Goal: Task Accomplishment & Management: Complete application form

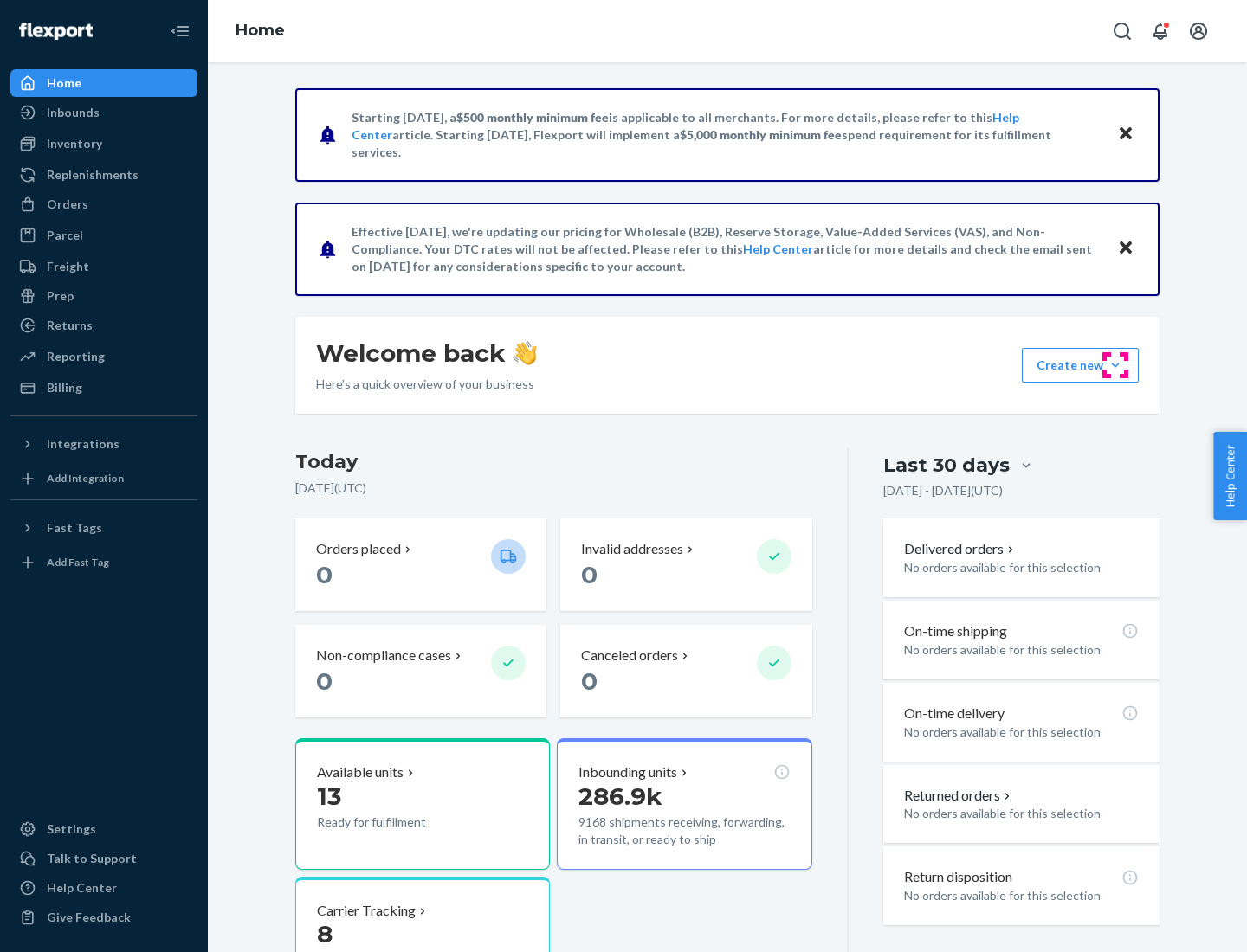
click at [1115, 366] on button "Create new Create new inbound Create new order Create new product" at bounding box center [1080, 366] width 117 height 35
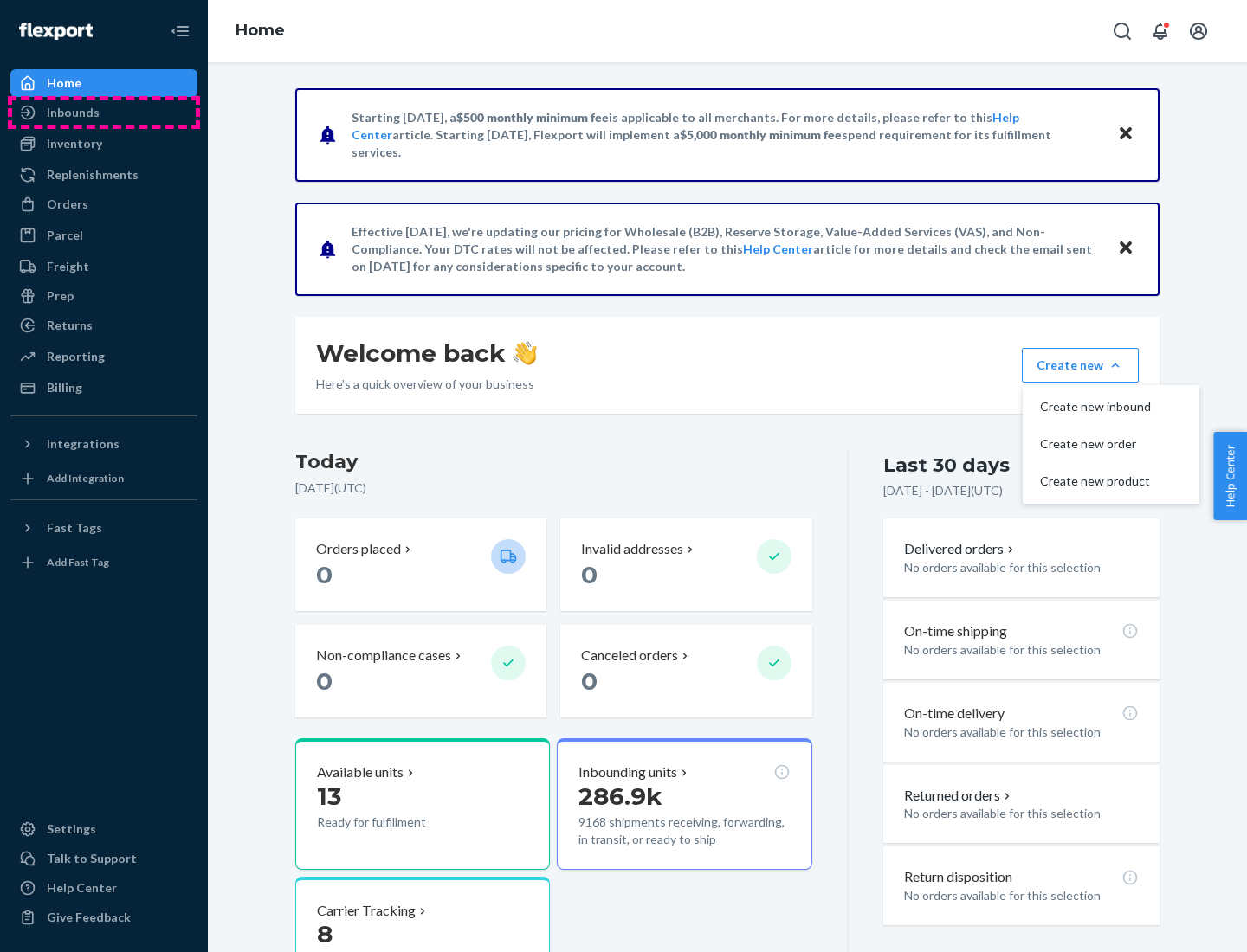
click at [104, 112] on div "Inbounds" at bounding box center [103, 112] width 184 height 25
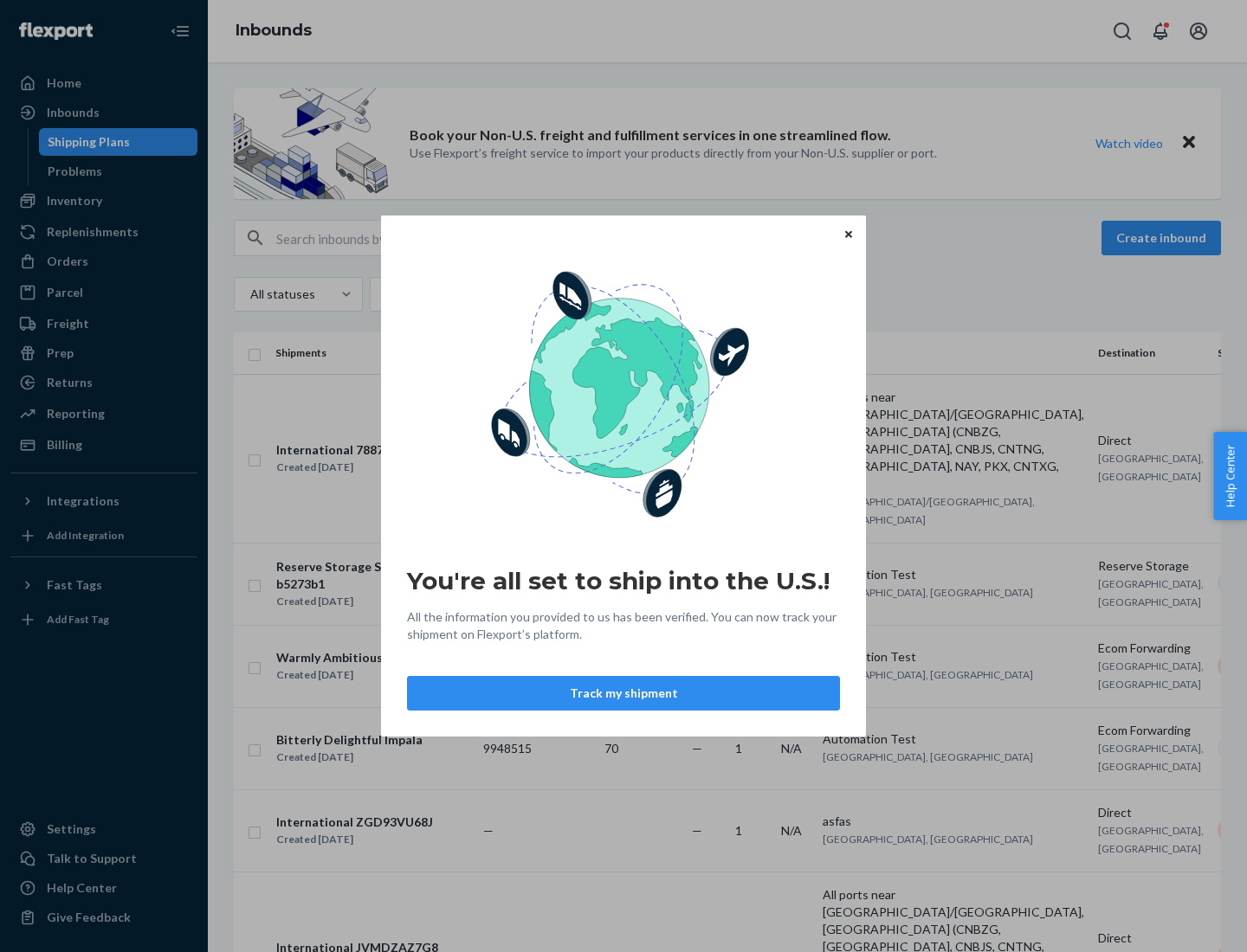
click at [624, 693] on button "Track my shipment" at bounding box center [623, 693] width 433 height 35
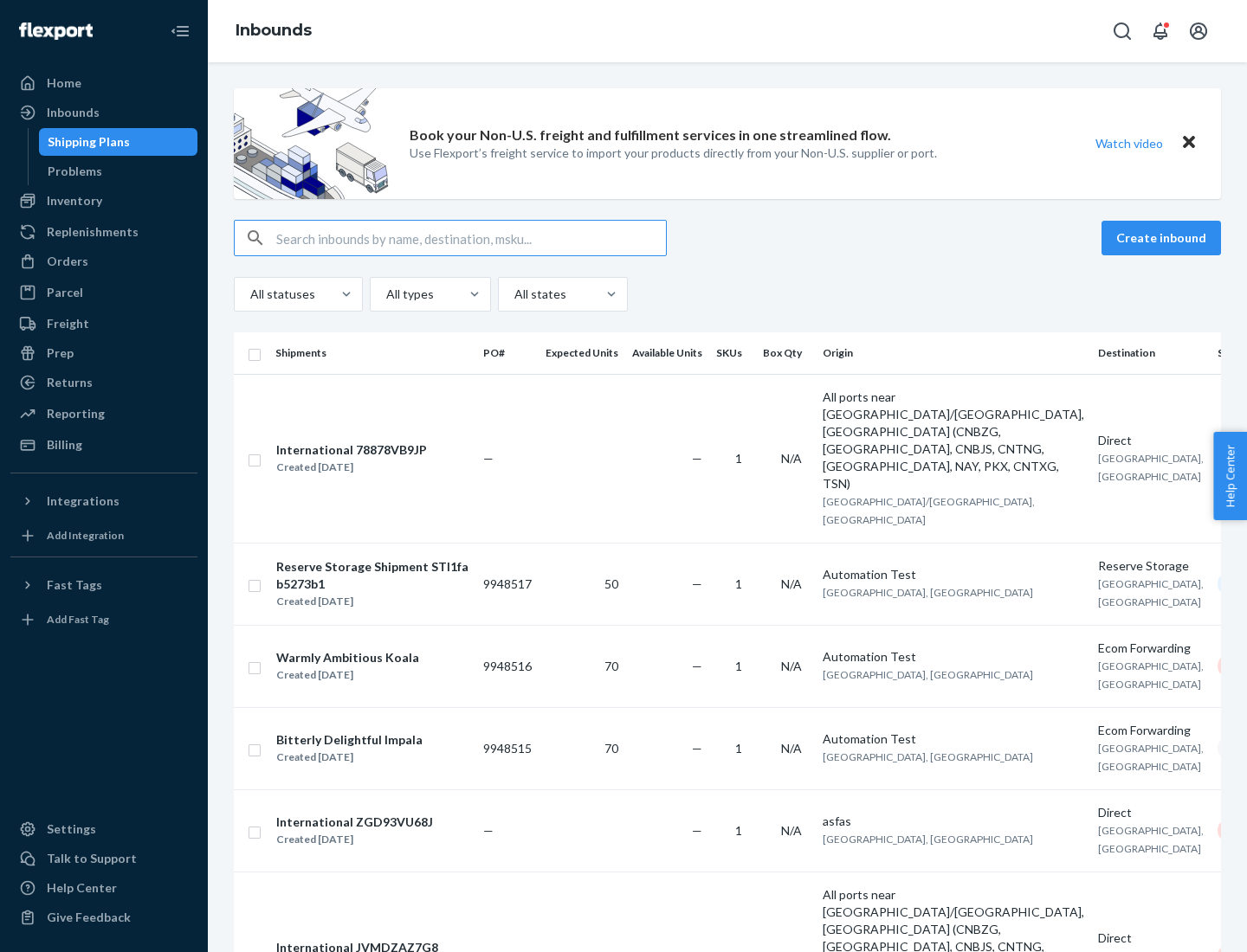
click at [1164, 238] on button "Create inbound" at bounding box center [1161, 238] width 120 height 35
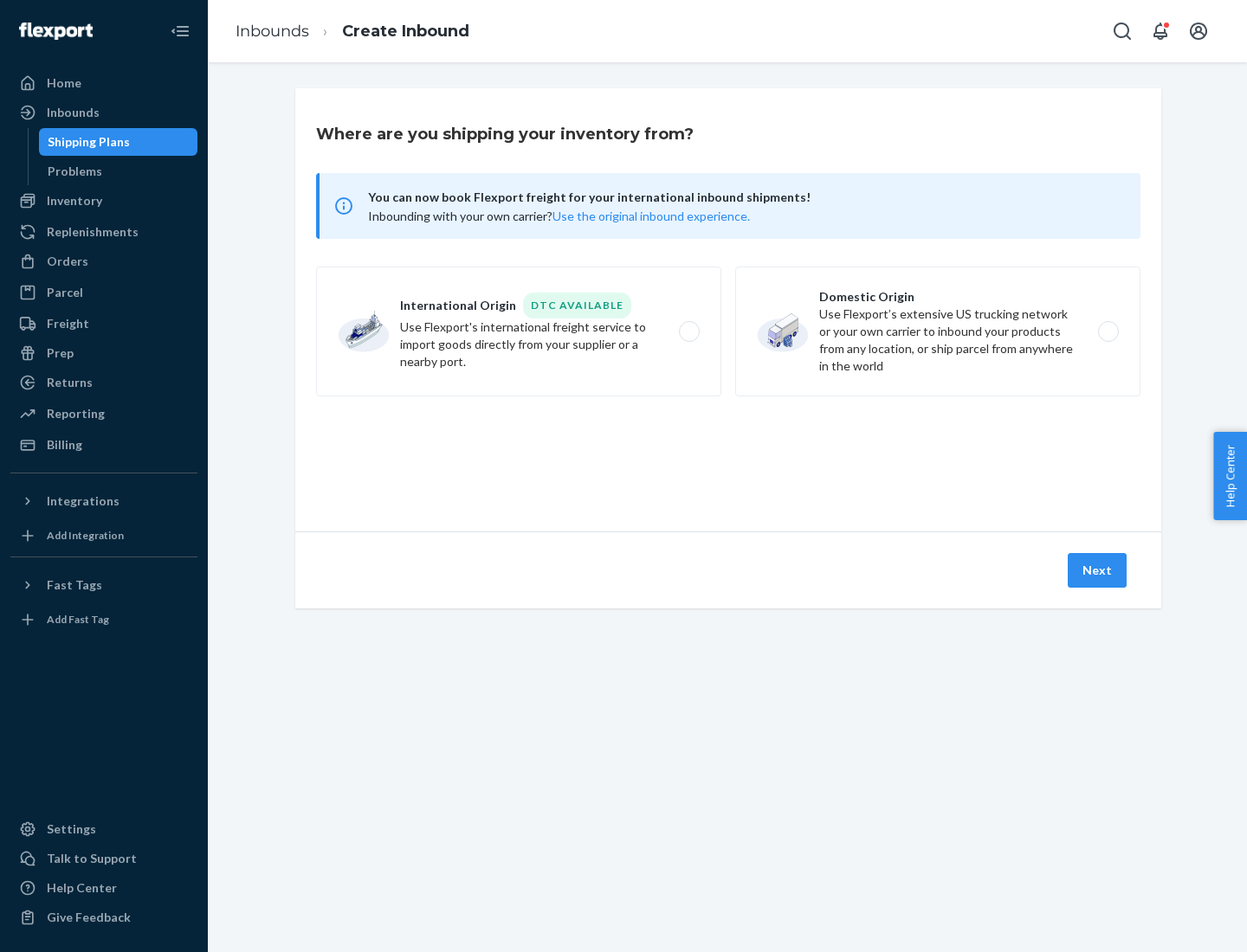
click at [519, 332] on label "International Origin DTC Available Use Flexport's international freight service…" at bounding box center [519, 332] width 405 height 130
click at [689, 332] on input "International Origin DTC Available Use Flexport's international freight service…" at bounding box center [694, 332] width 11 height 11
radio input "true"
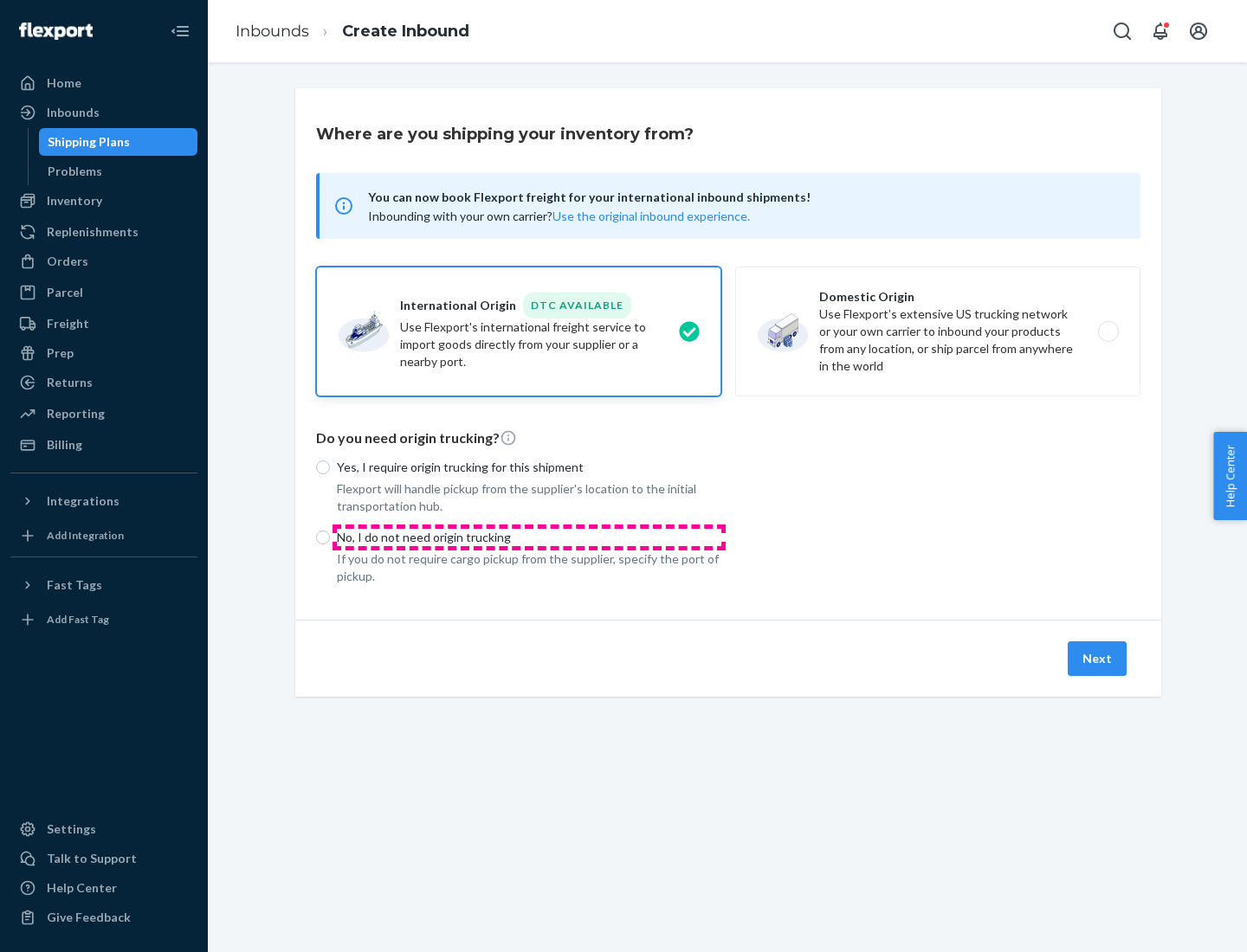
click at [529, 537] on p "No, I do not need origin trucking" at bounding box center [529, 537] width 384 height 17
click at [330, 537] on input "No, I do not need origin trucking" at bounding box center [323, 537] width 14 height 14
radio input "true"
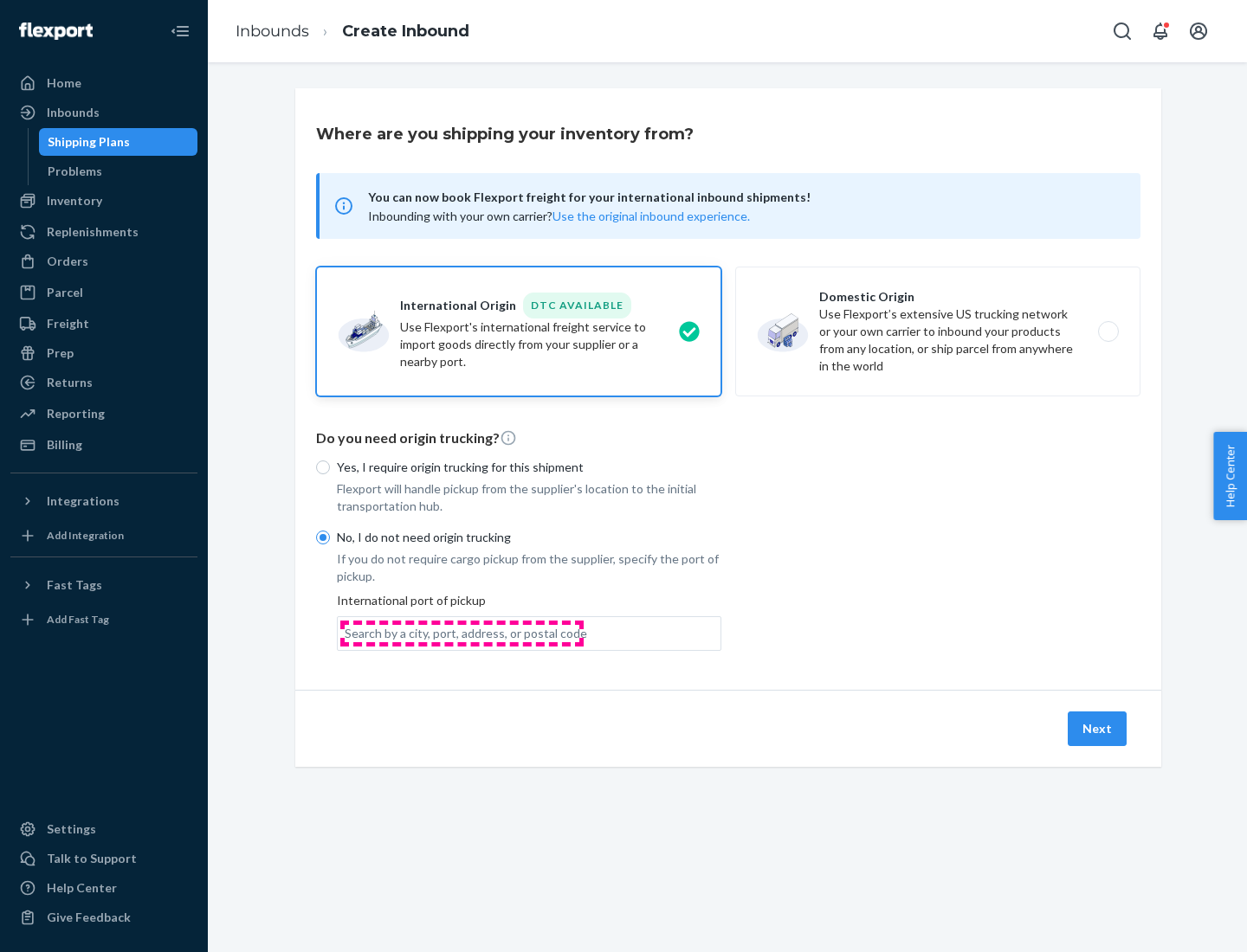
click at [462, 633] on div "Search by a city, port, address, or postal code" at bounding box center [466, 634] width 242 height 17
click at [347, 633] on input "Search by a city, port, address, or postal code" at bounding box center [346, 634] width 2 height 17
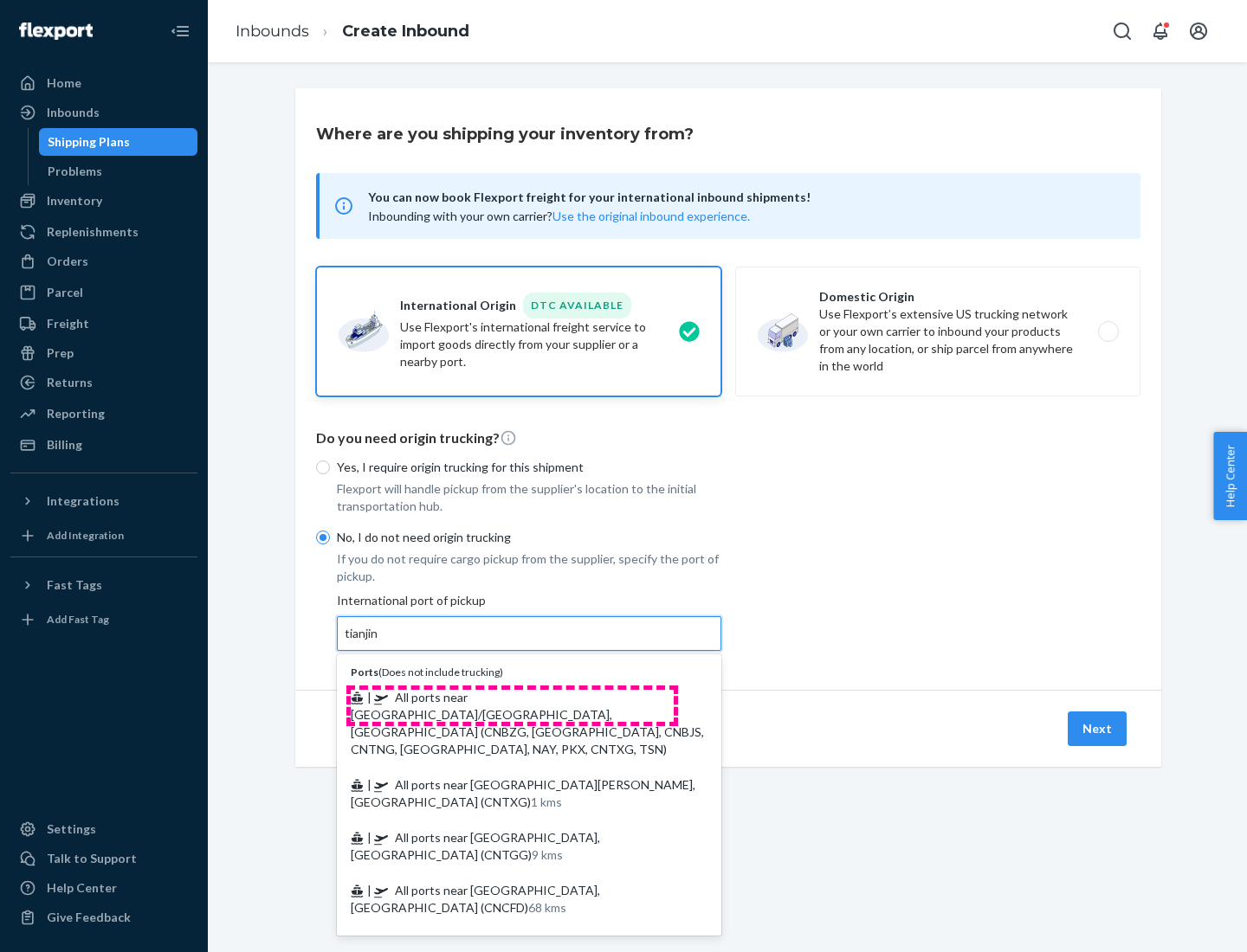
click at [512, 697] on span "| All ports near [GEOGRAPHIC_DATA]/[GEOGRAPHIC_DATA], [GEOGRAPHIC_DATA] (CNBZG,…" at bounding box center [527, 723] width 353 height 67
click at [381, 642] on input "tianjin" at bounding box center [362, 634] width 36 height 17
type input "All ports near [GEOGRAPHIC_DATA]/[GEOGRAPHIC_DATA], [GEOGRAPHIC_DATA] (CNBZG, […"
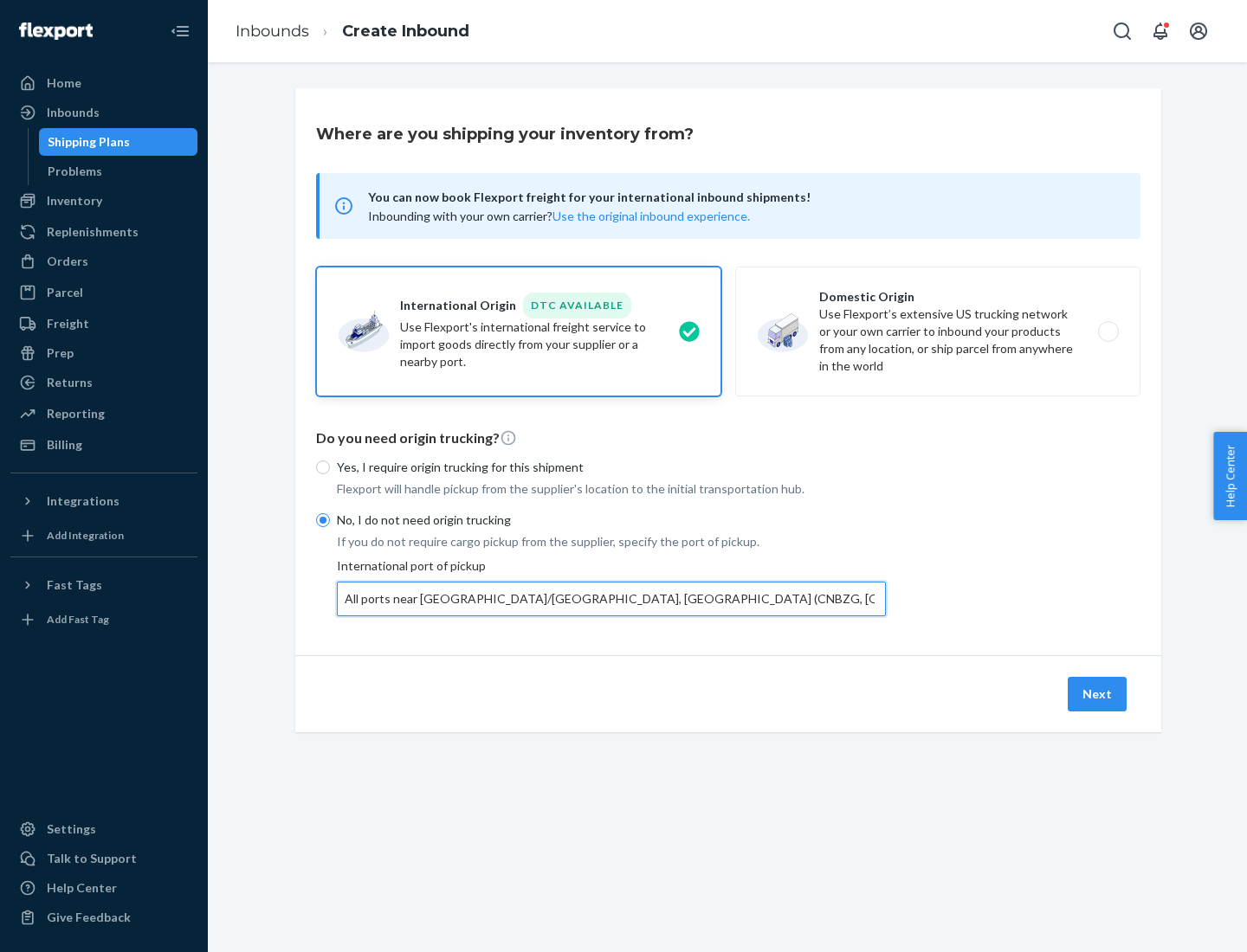
click at [1098, 693] on button "Next" at bounding box center [1097, 694] width 59 height 35
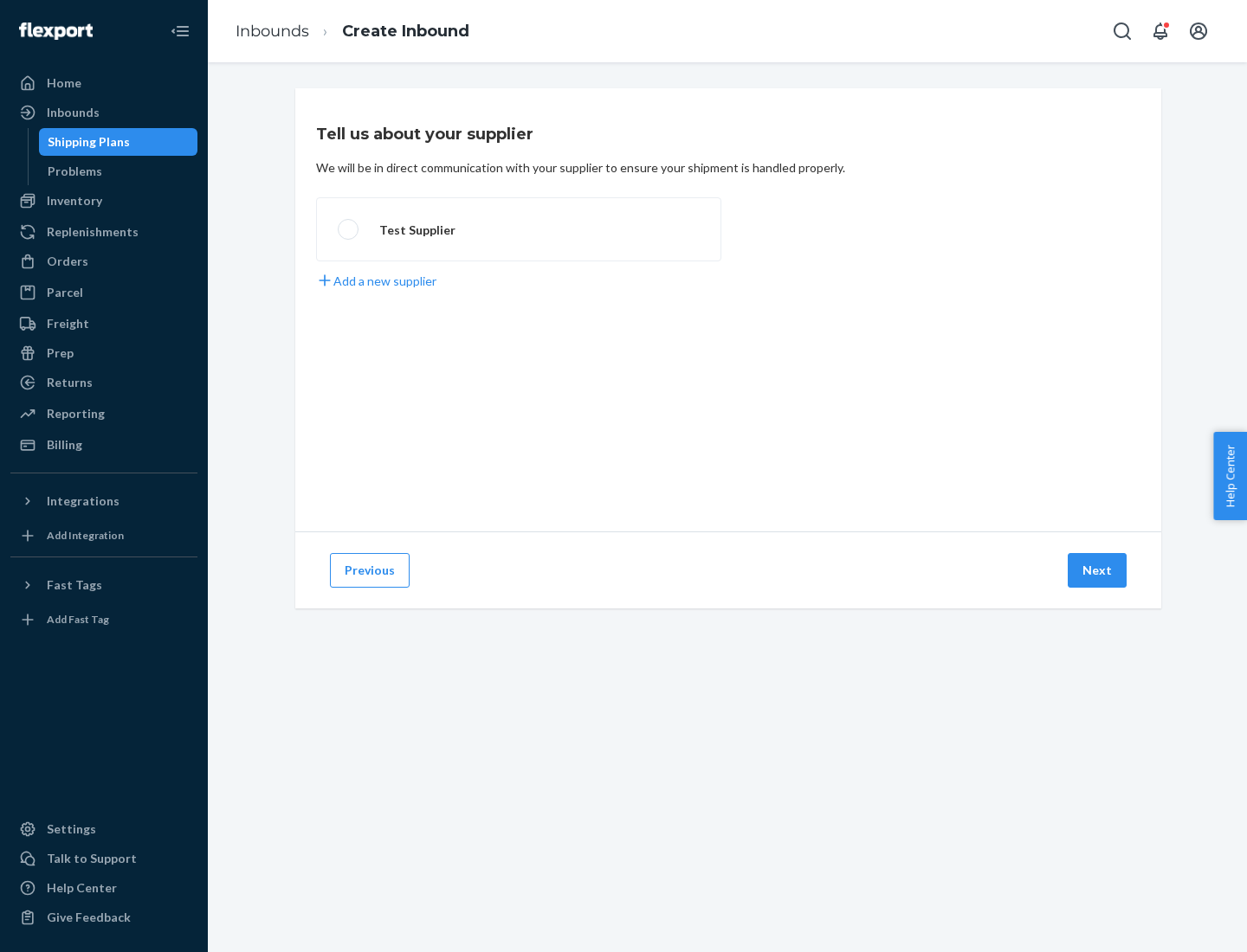
click at [519, 230] on label "Test Supplier" at bounding box center [519, 230] width 405 height 64
click at [349, 230] on input "Test Supplier" at bounding box center [343, 230] width 11 height 11
radio input "true"
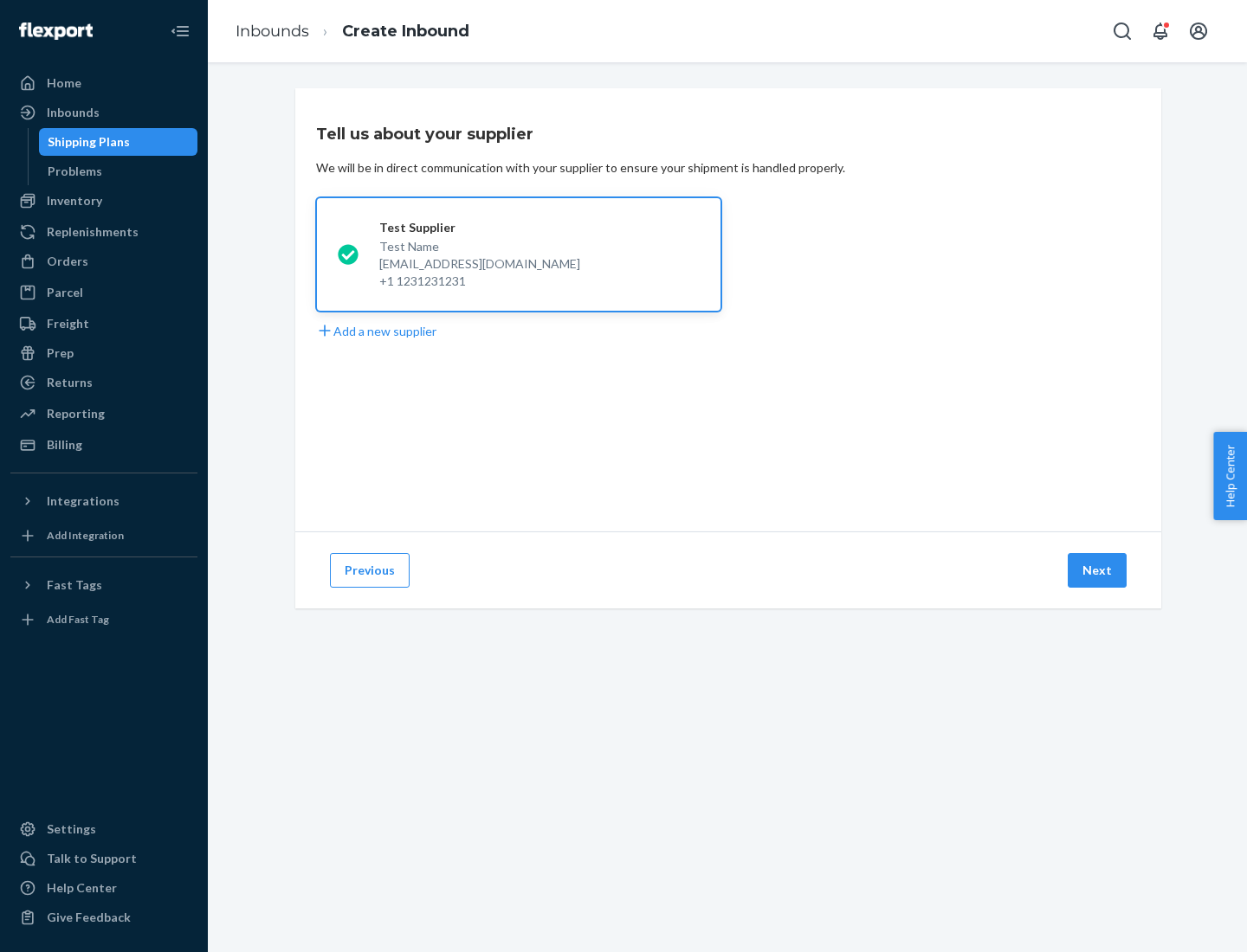
click at [1098, 571] on button "Next" at bounding box center [1097, 571] width 59 height 35
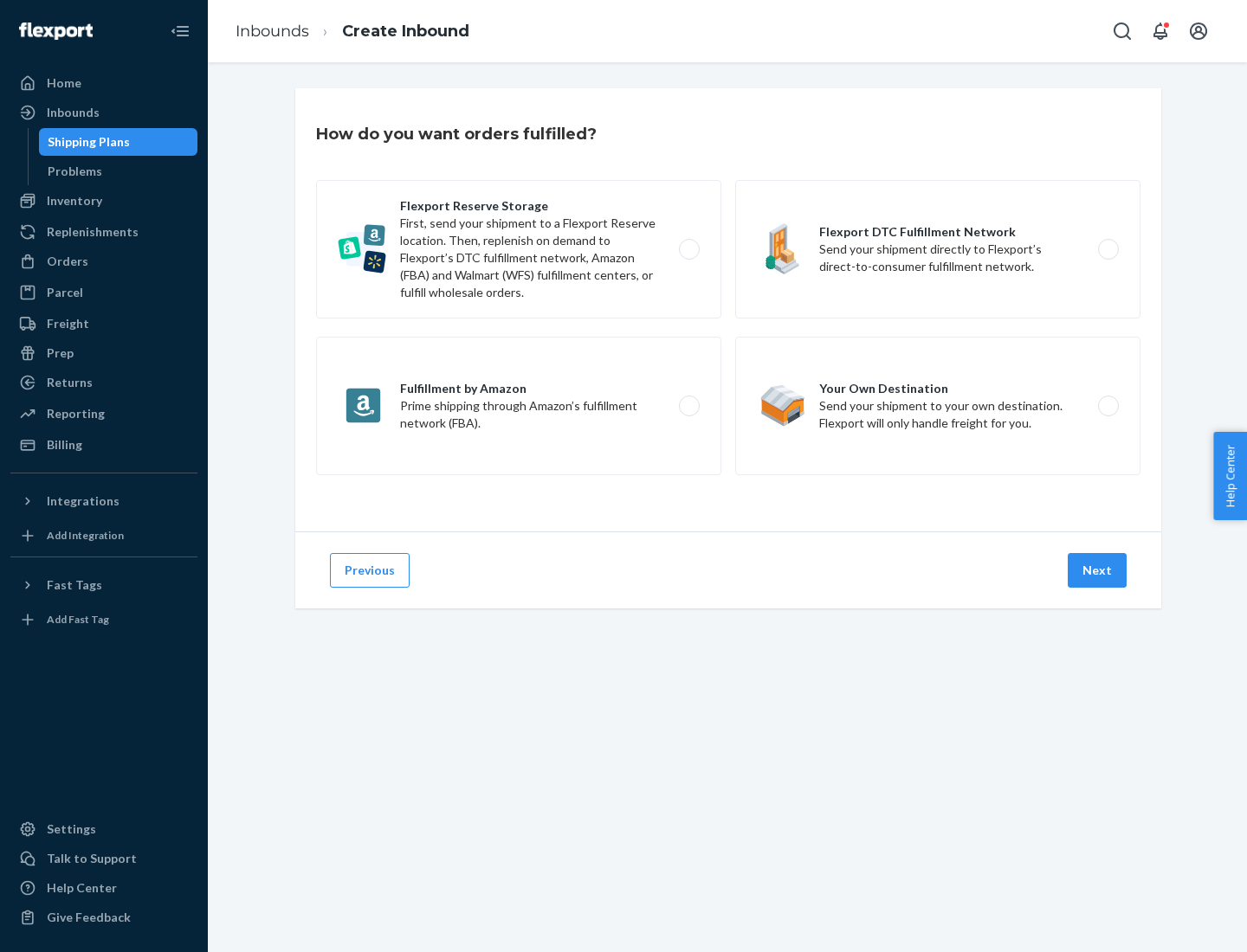
click at [519, 250] on label "Flexport Reserve Storage First, send your shipment to a Flexport Reserve locati…" at bounding box center [519, 249] width 405 height 138
click at [689, 250] on input "Flexport Reserve Storage First, send your shipment to a Flexport Reserve locati…" at bounding box center [694, 250] width 11 height 11
radio input "true"
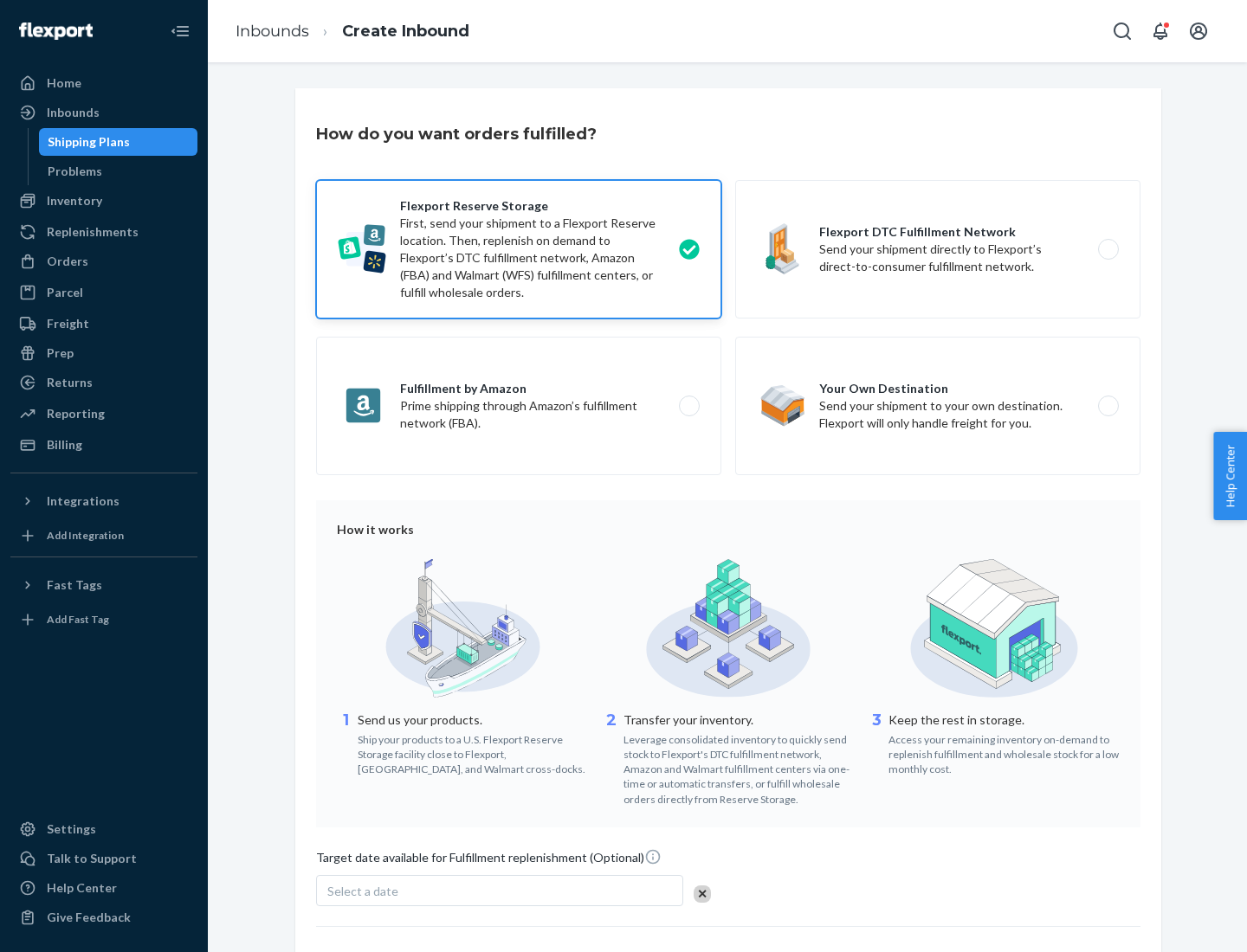
scroll to position [142, 0]
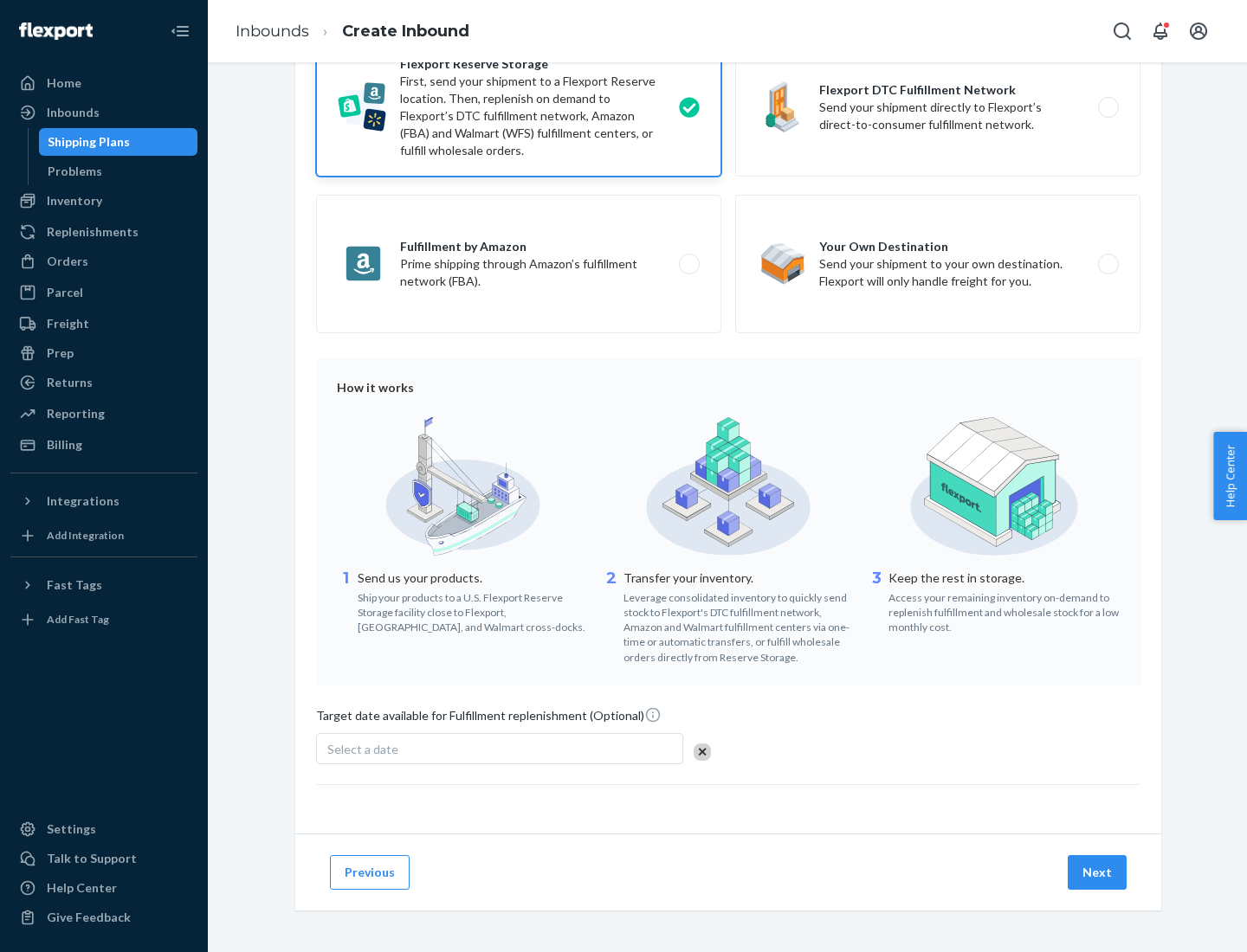
click at [1098, 872] on button "Next" at bounding box center [1097, 872] width 59 height 35
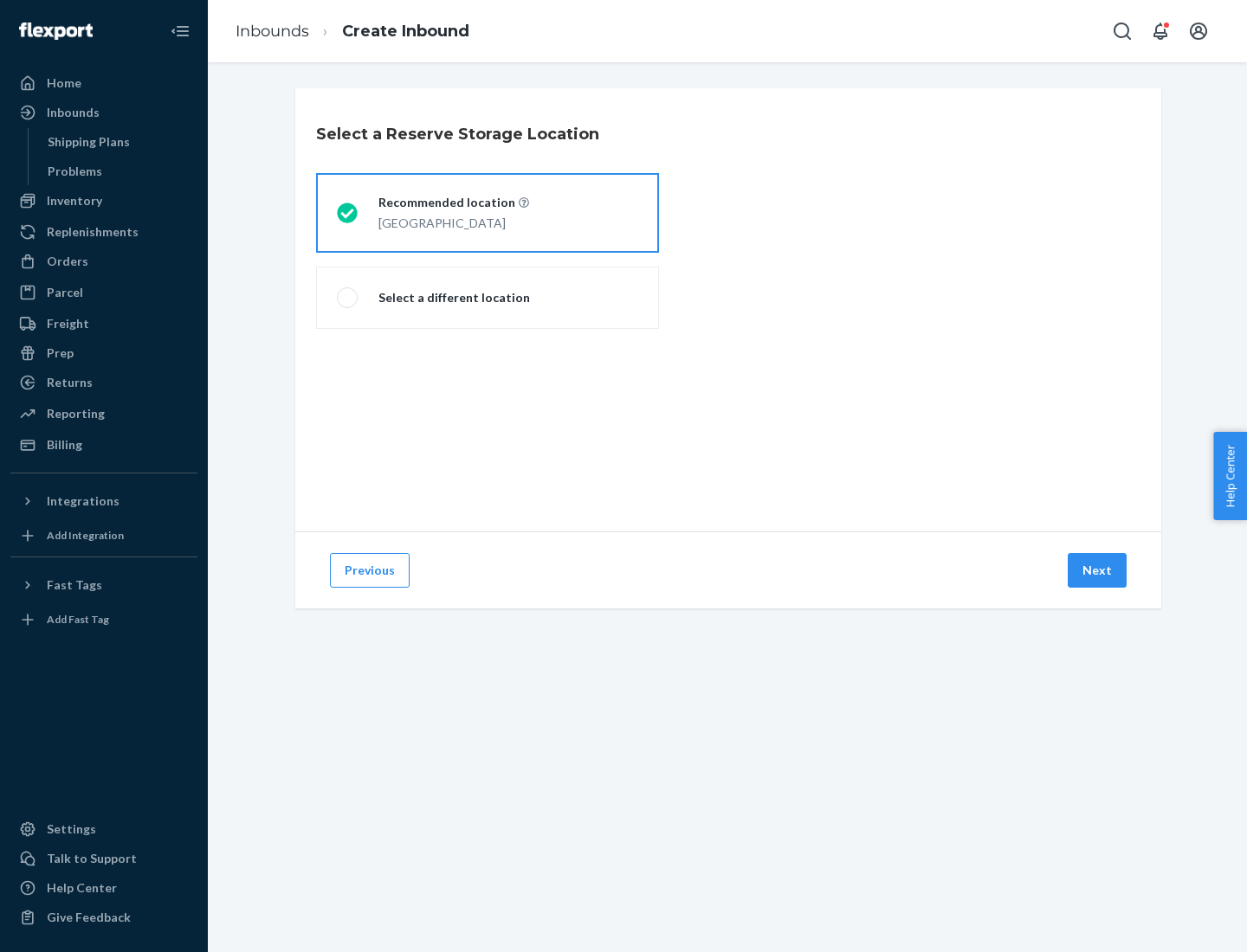
click at [488, 213] on div "[GEOGRAPHIC_DATA]" at bounding box center [454, 221] width 151 height 21
click at [349, 213] on input "Recommended location [GEOGRAPHIC_DATA]" at bounding box center [342, 213] width 11 height 11
click at [1098, 571] on button "Next" at bounding box center [1097, 571] width 59 height 35
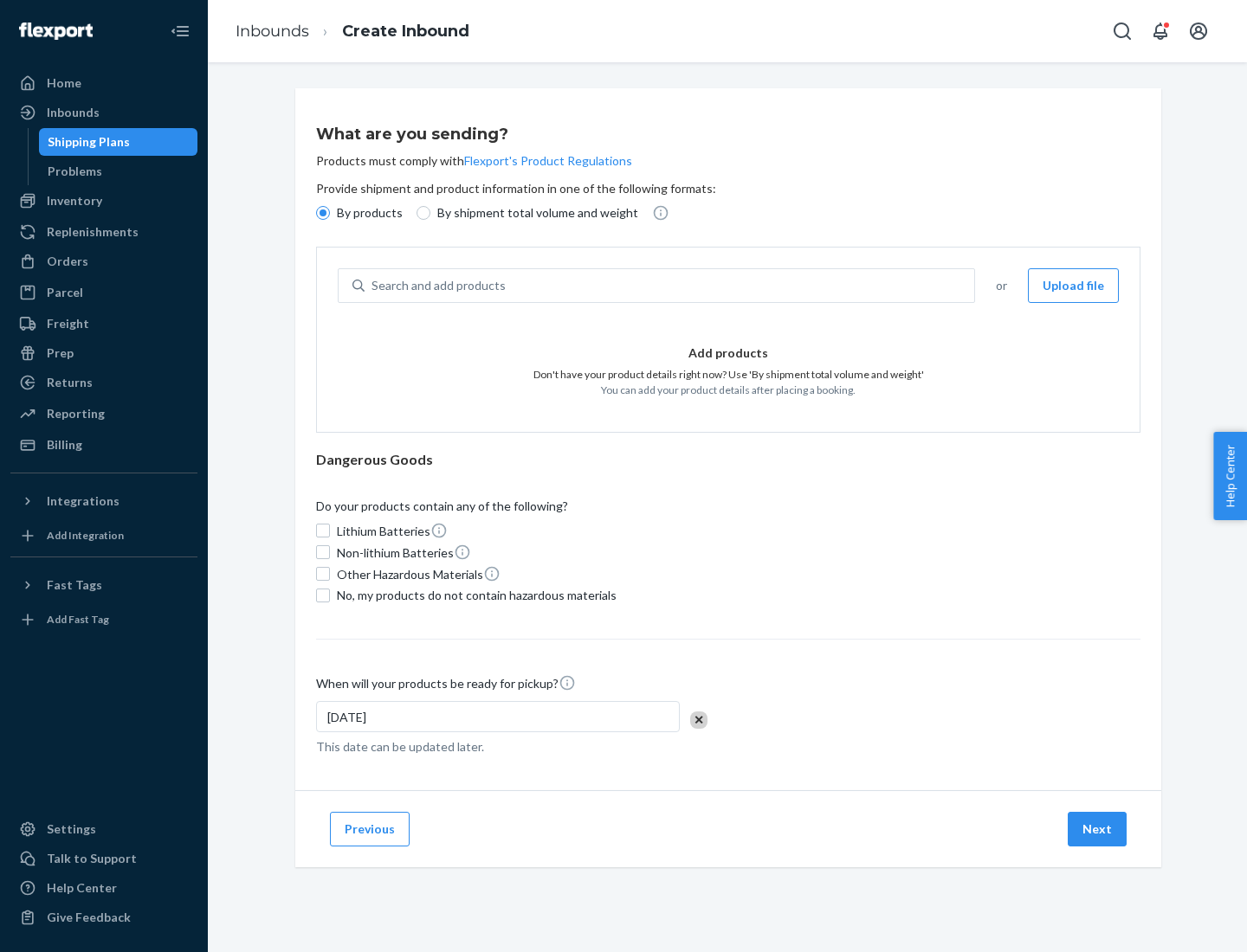
click at [671, 285] on div "Search and add products" at bounding box center [670, 285] width 610 height 31
click at [373, 285] on input "Search and add products" at bounding box center [372, 285] width 2 height 17
click at [421, 213] on input "By shipment total volume and weight" at bounding box center [423, 212] width 14 height 14
radio input "true"
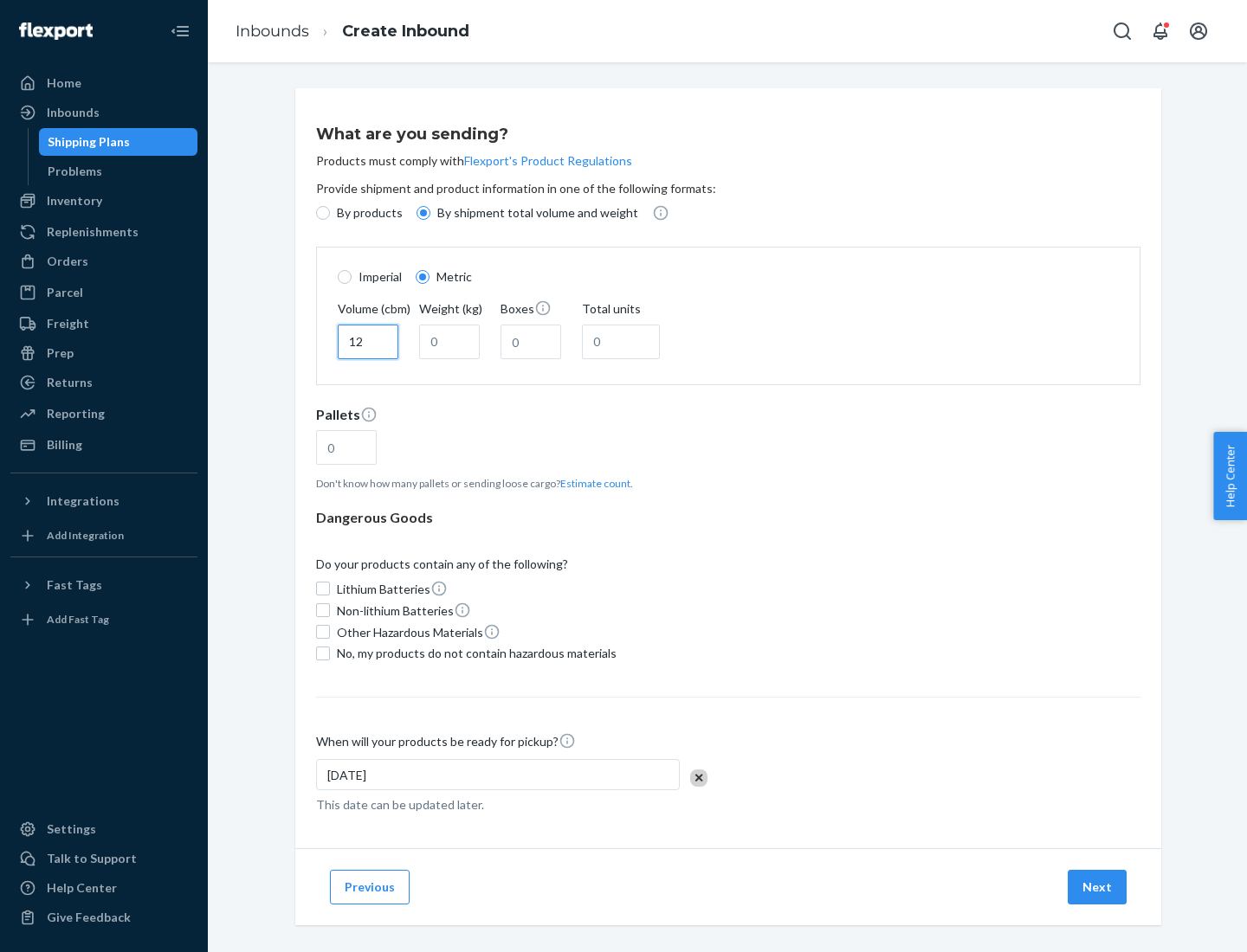
type input "12"
type input "22"
type input "222"
type input "121"
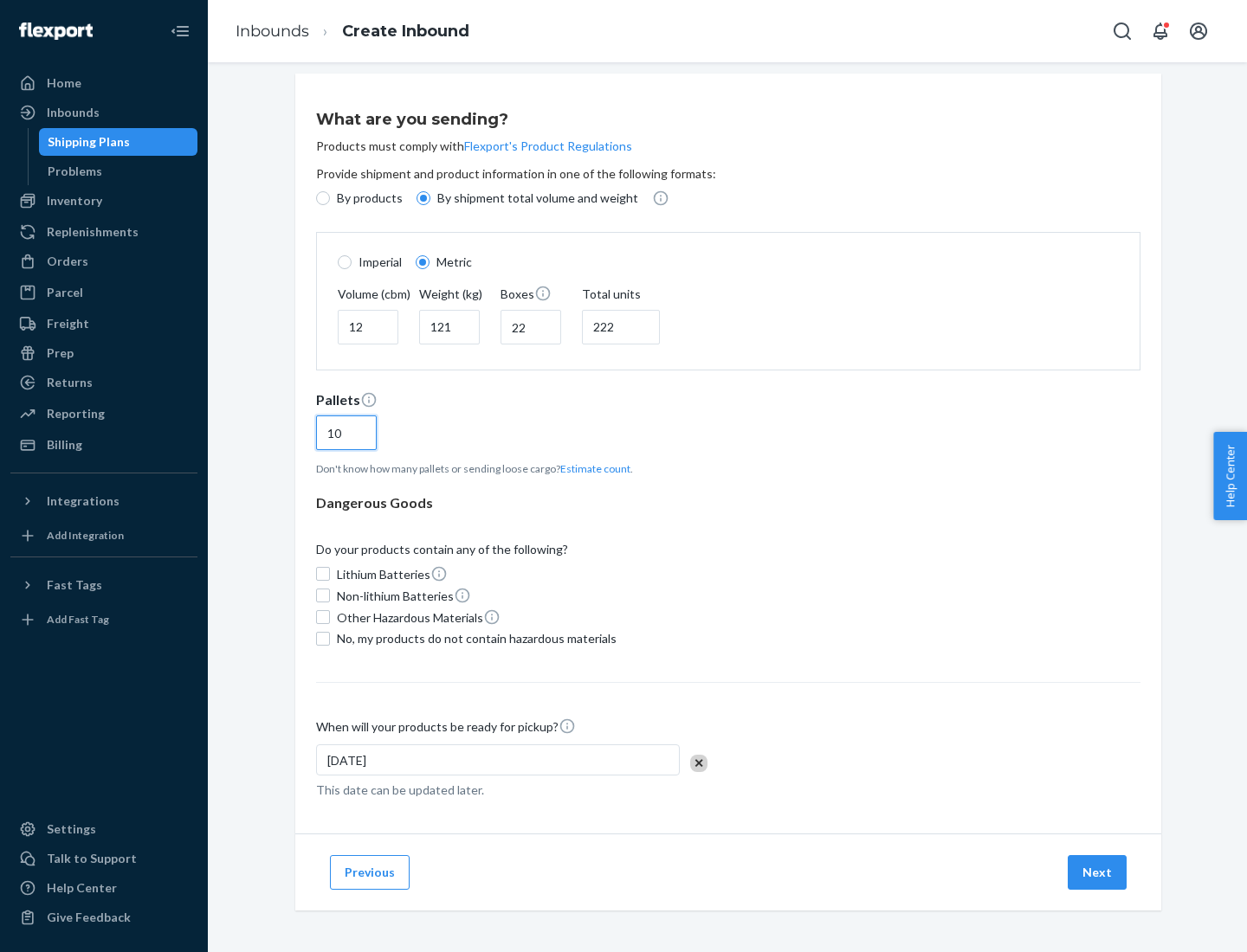
type input "10"
click at [474, 638] on span "No, my products do not contain hazardous materials" at bounding box center [477, 638] width 280 height 17
click at [330, 638] on input "No, my products do not contain hazardous materials" at bounding box center [323, 638] width 14 height 14
checkbox input "true"
click at [1098, 872] on button "Next" at bounding box center [1097, 872] width 59 height 35
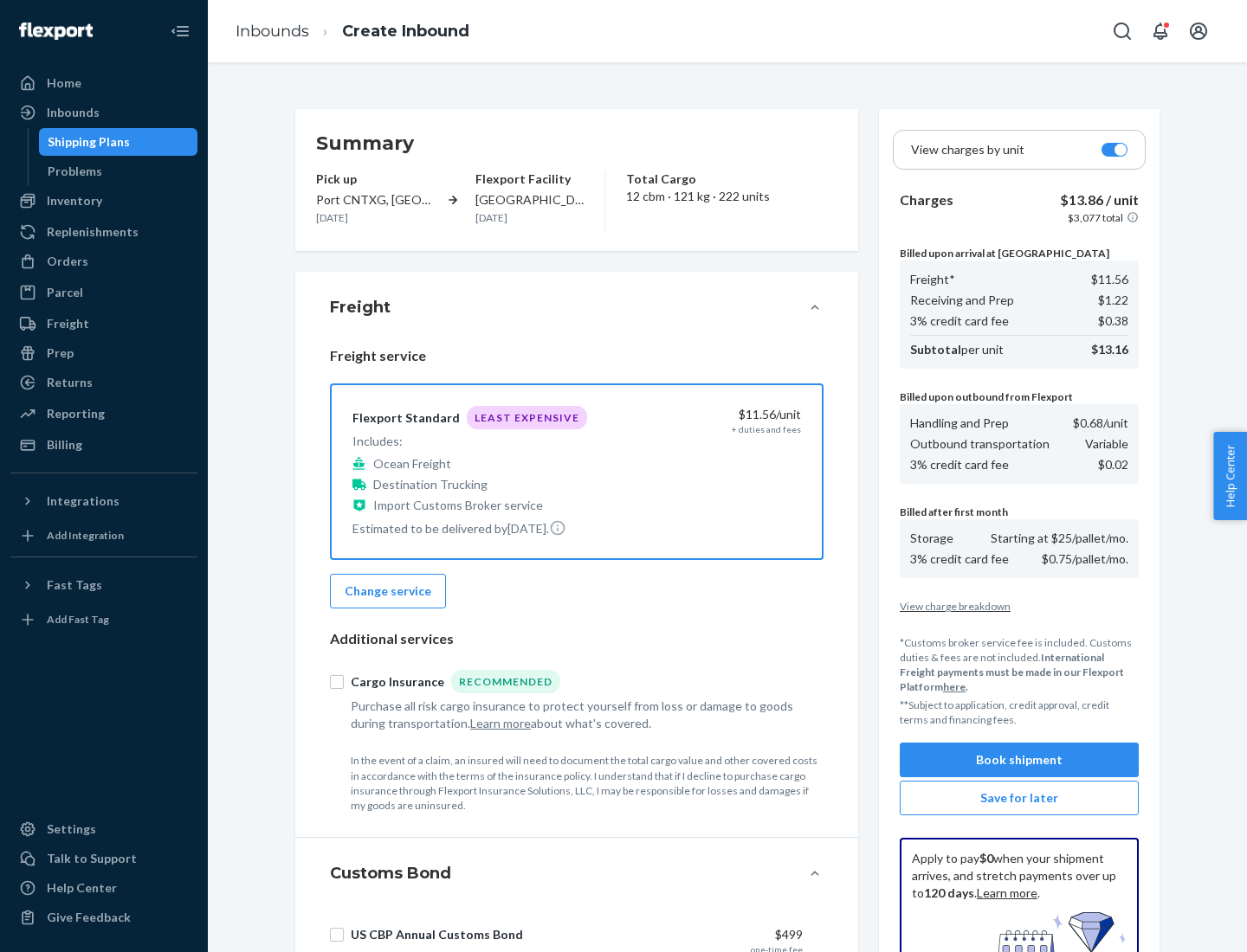
scroll to position [252, 0]
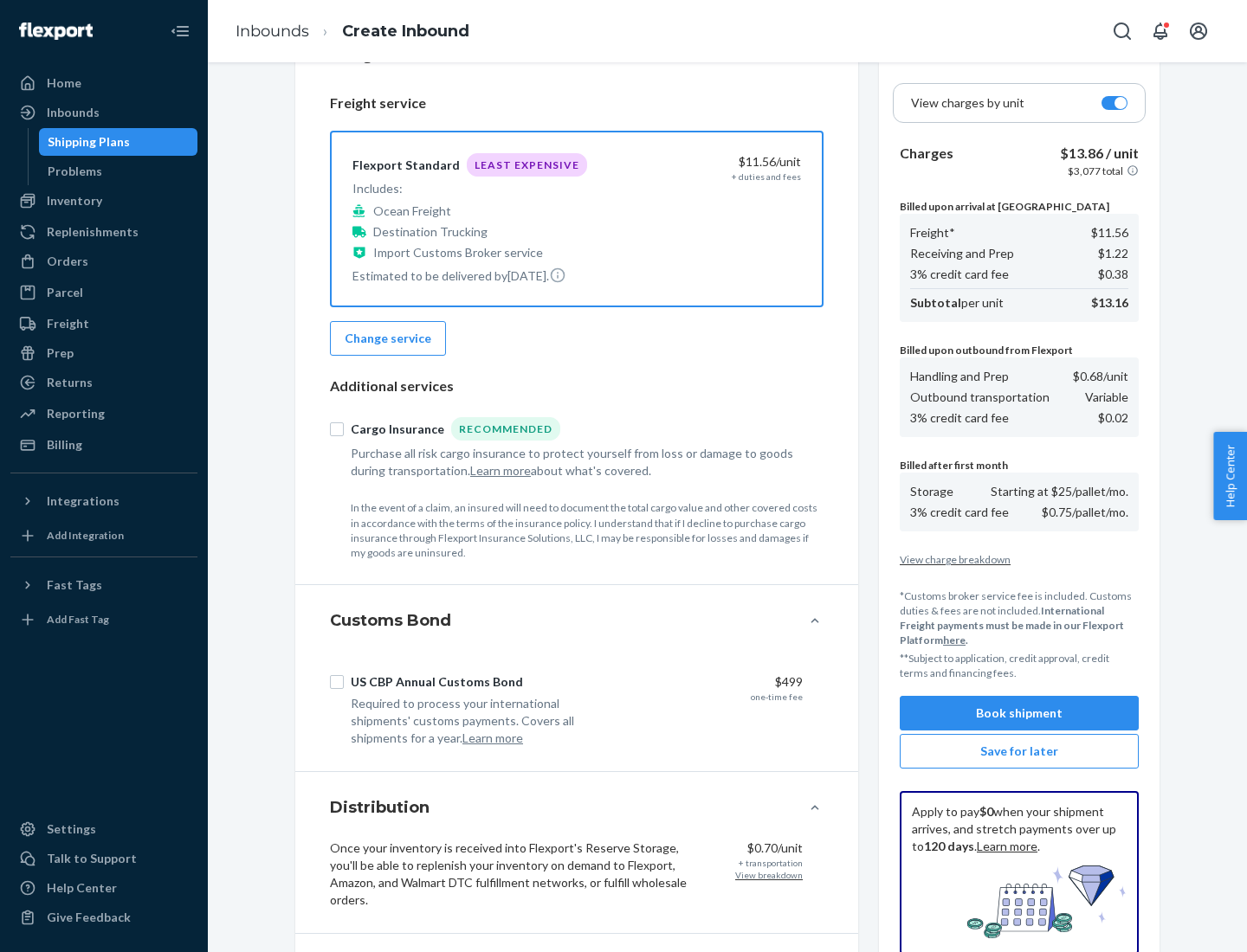
click at [1019, 713] on button "Book shipment" at bounding box center [1019, 713] width 239 height 35
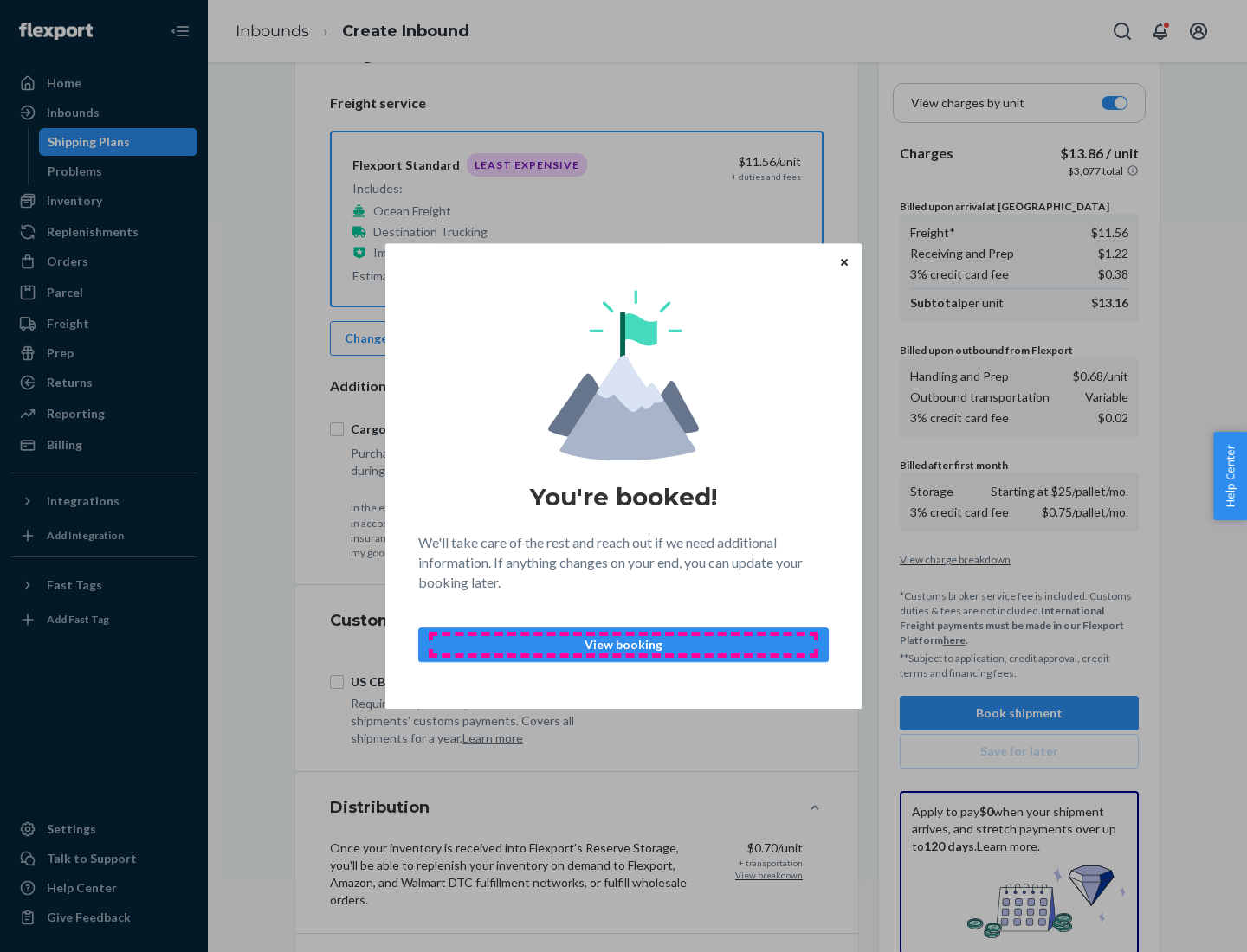
click at [624, 644] on p "View booking" at bounding box center [623, 645] width 382 height 17
